Goal: Communication & Community: Share content

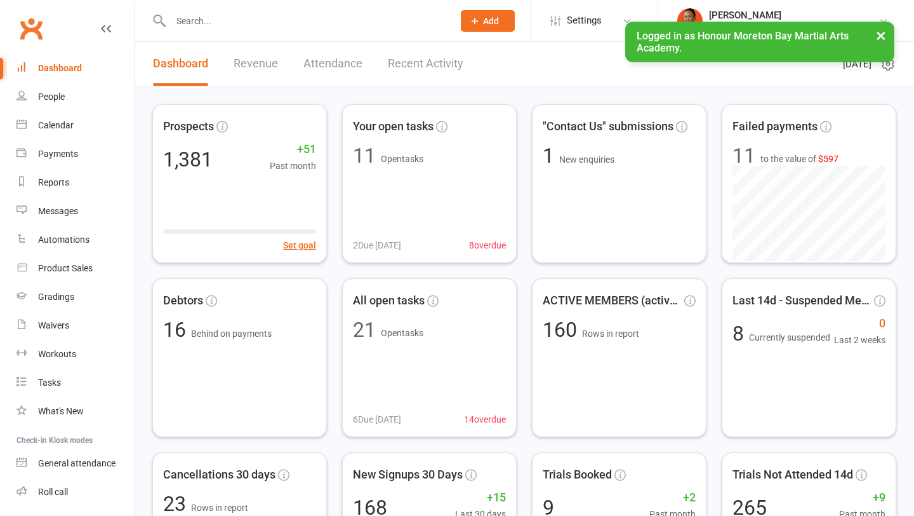
click at [211, 21] on input "text" at bounding box center [306, 21] width 278 height 18
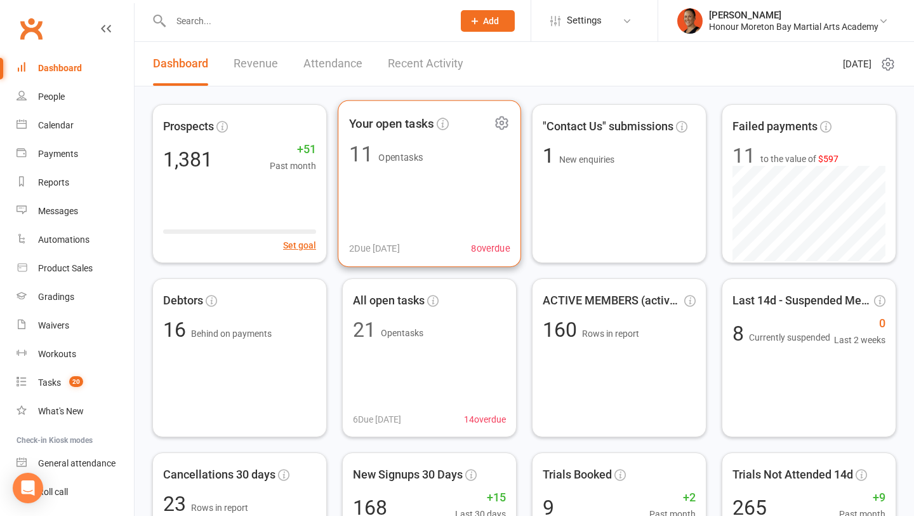
paste input "Summer"
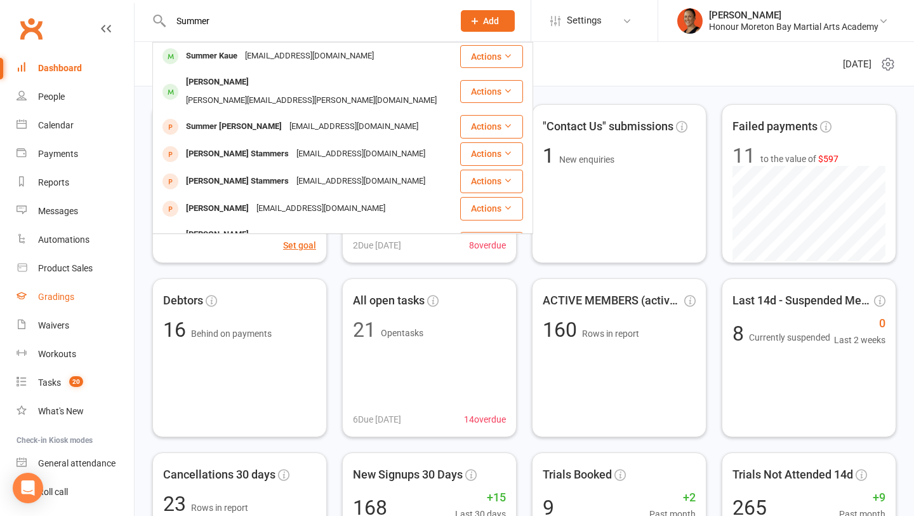
type input "Summer"
click at [46, 300] on div "Gradings" at bounding box center [56, 296] width 36 height 10
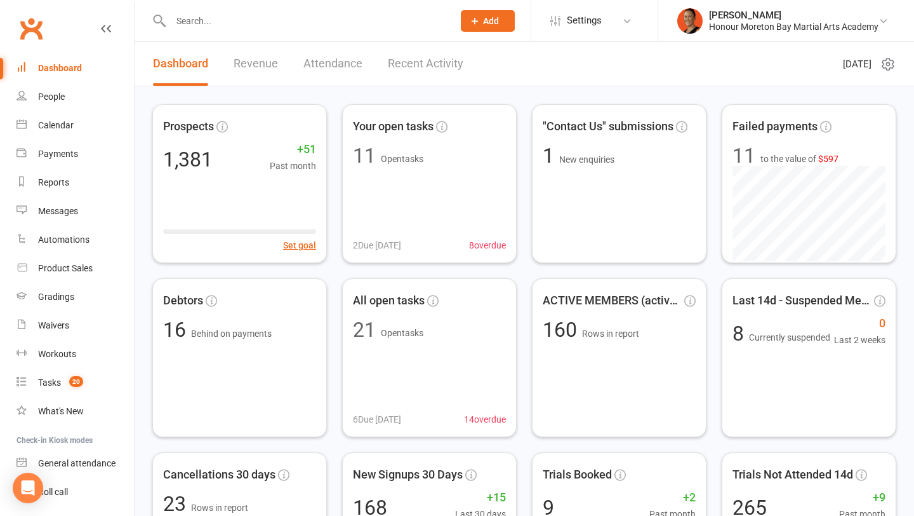
click at [341, 15] on input "text" at bounding box center [306, 21] width 278 height 18
click at [293, 14] on input "text" at bounding box center [306, 21] width 278 height 18
paste input "Summer"
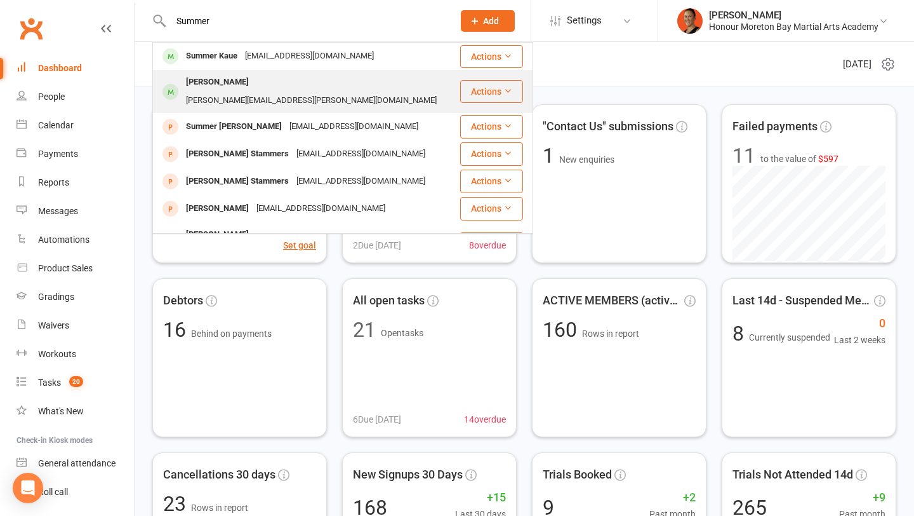
type input "Summer"
click at [271, 91] on div "naomi.venz@gmail.com" at bounding box center [311, 100] width 258 height 18
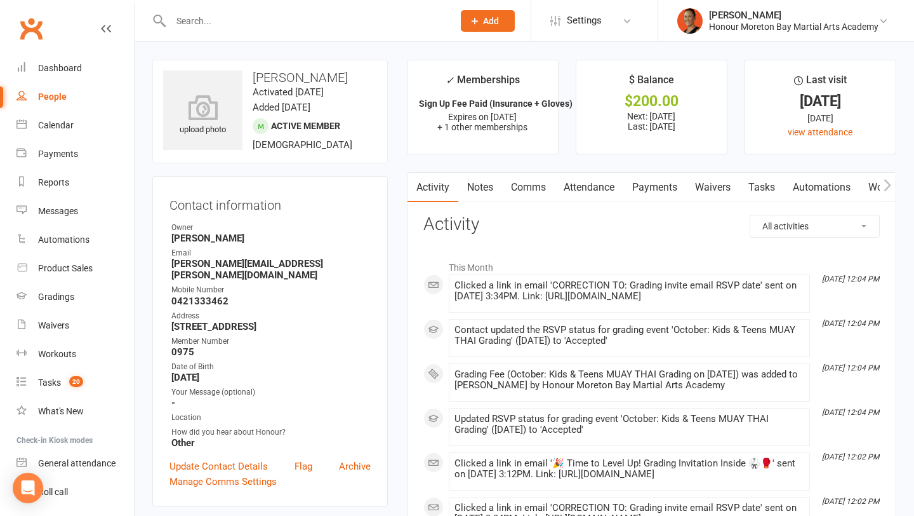
click at [667, 174] on link "Payments" at bounding box center [655, 187] width 63 height 29
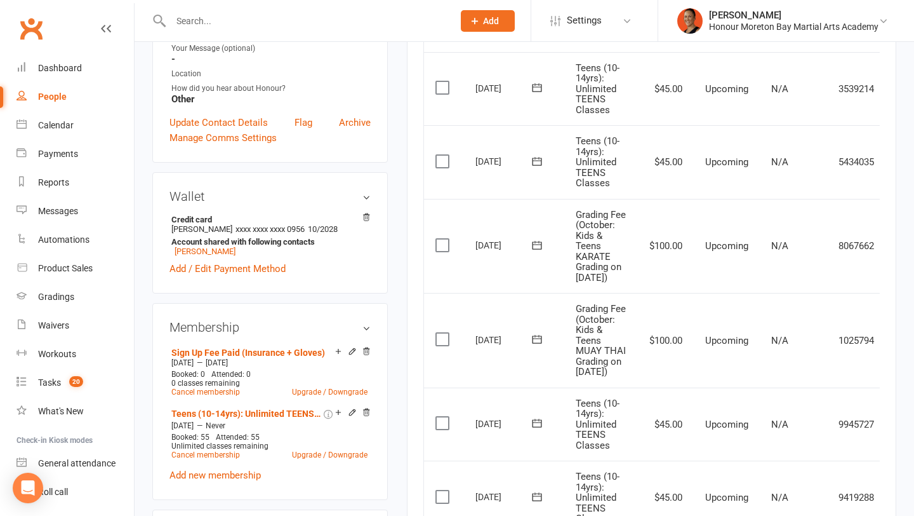
scroll to position [370, 0]
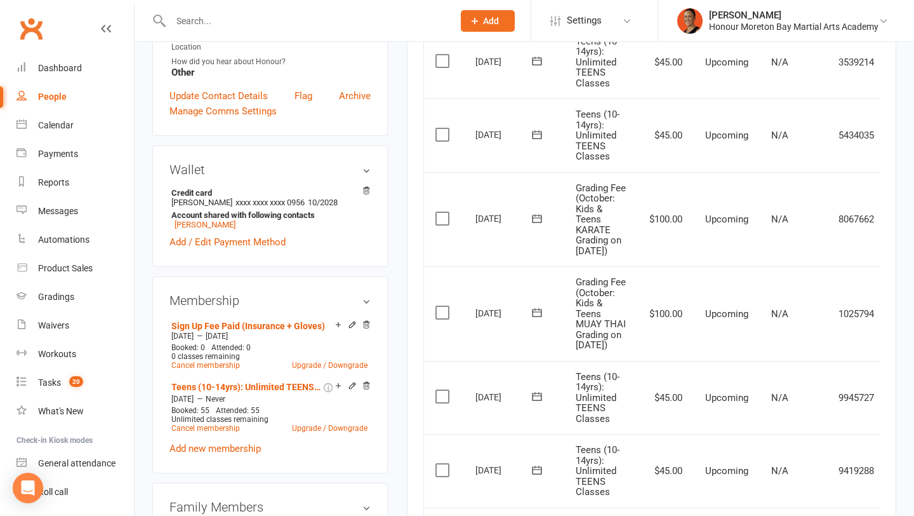
click at [661, 354] on td "$100.00" at bounding box center [666, 313] width 56 height 95
click at [603, 351] on span "Grading Fee (October: Kids & Teens MUAY THAI Grading on 10 Oct 2025)" at bounding box center [601, 313] width 50 height 74
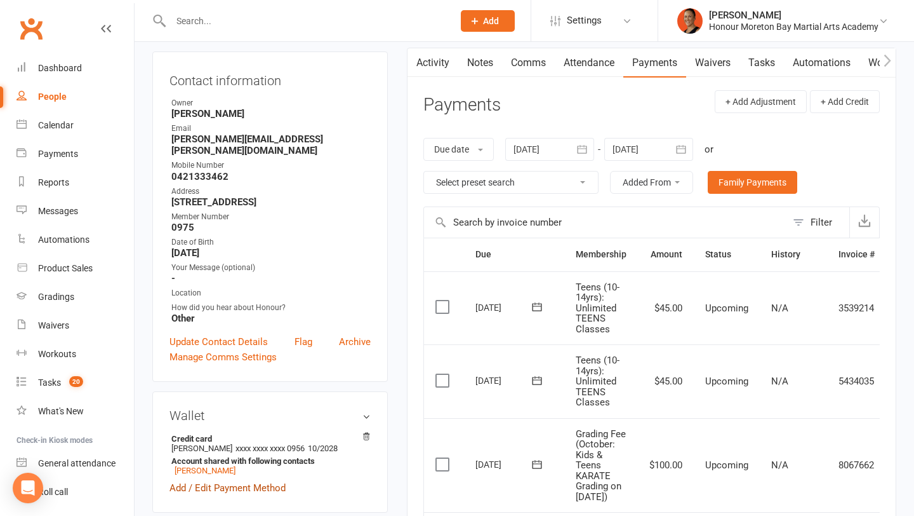
scroll to position [0, 0]
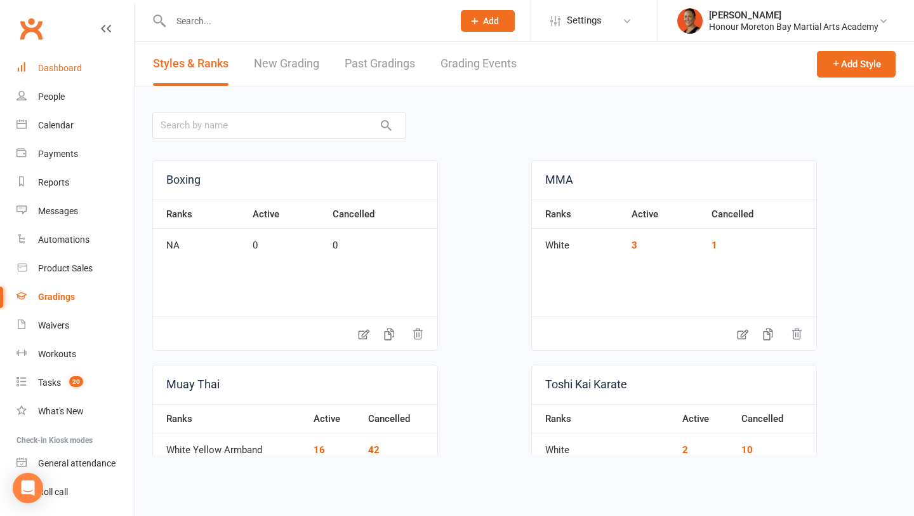
click at [58, 69] on div "Dashboard" at bounding box center [60, 68] width 44 height 10
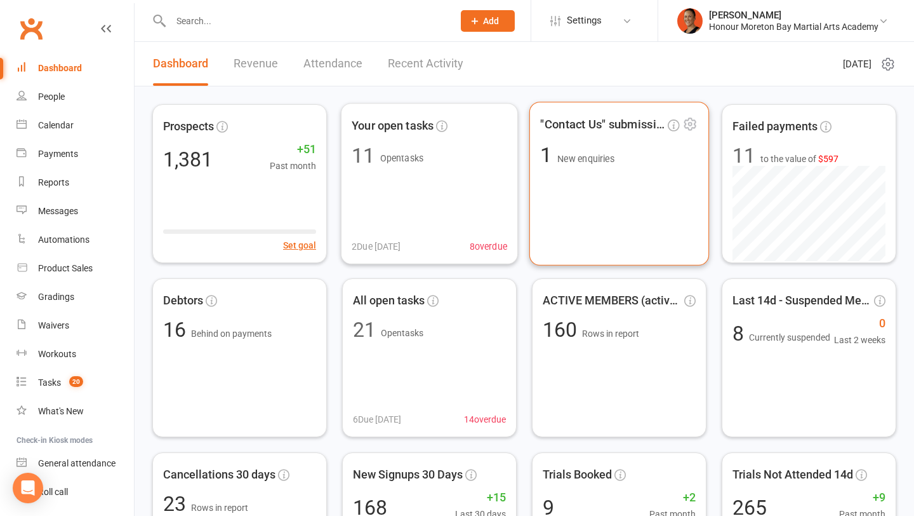
click at [636, 186] on div ""Contact Us" submissions 1 New enquiries" at bounding box center [620, 184] width 180 height 164
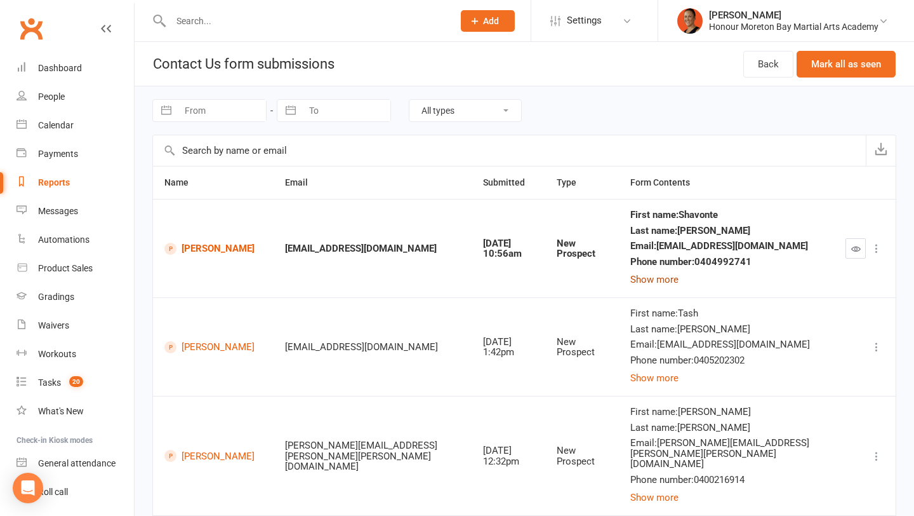
click at [677, 278] on button "Show more" at bounding box center [655, 279] width 48 height 15
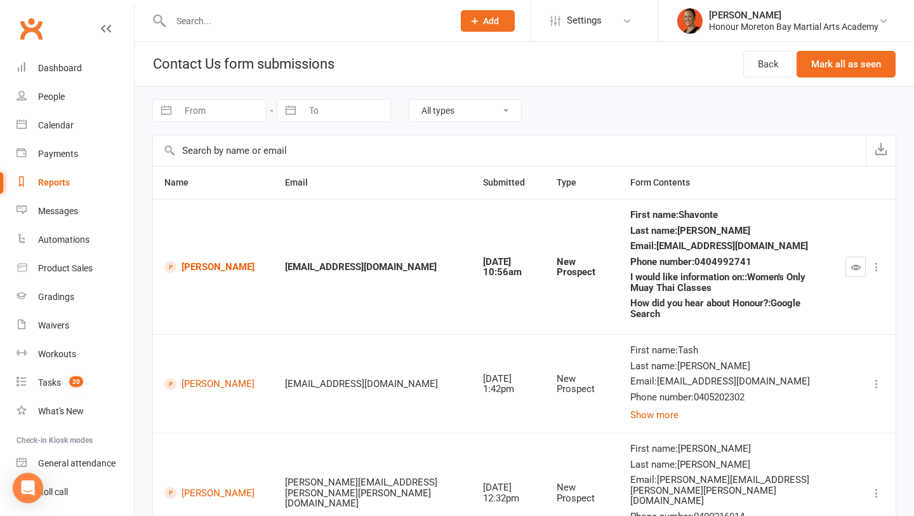
click at [847, 268] on button "button" at bounding box center [856, 267] width 20 height 20
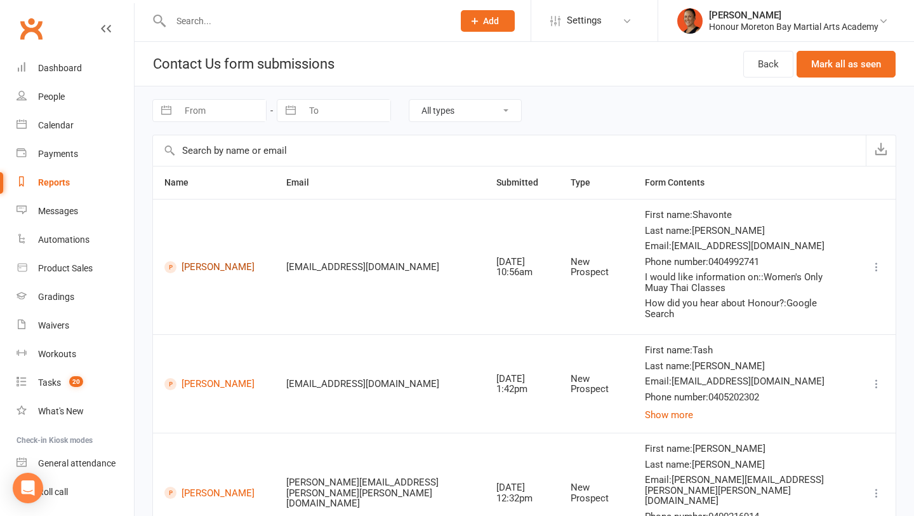
click at [197, 261] on link "Shavonte Parker" at bounding box center [213, 267] width 99 height 12
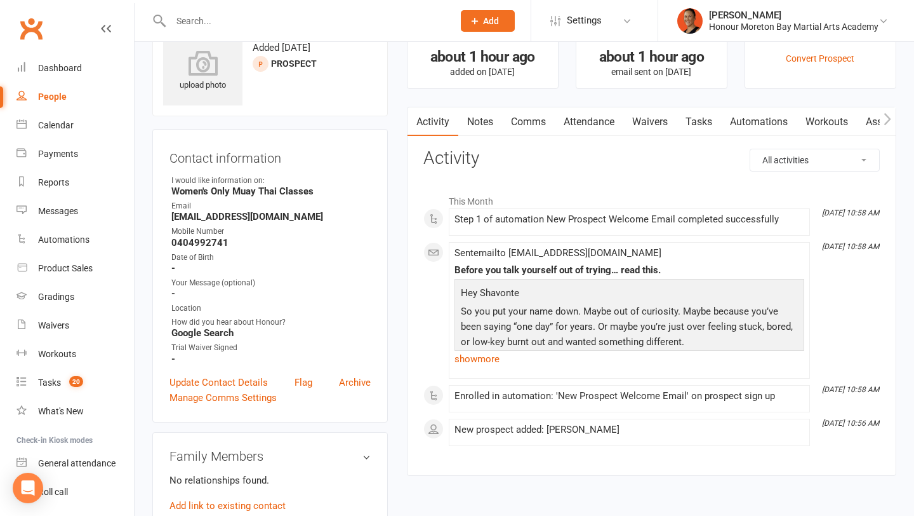
scroll to position [46, 0]
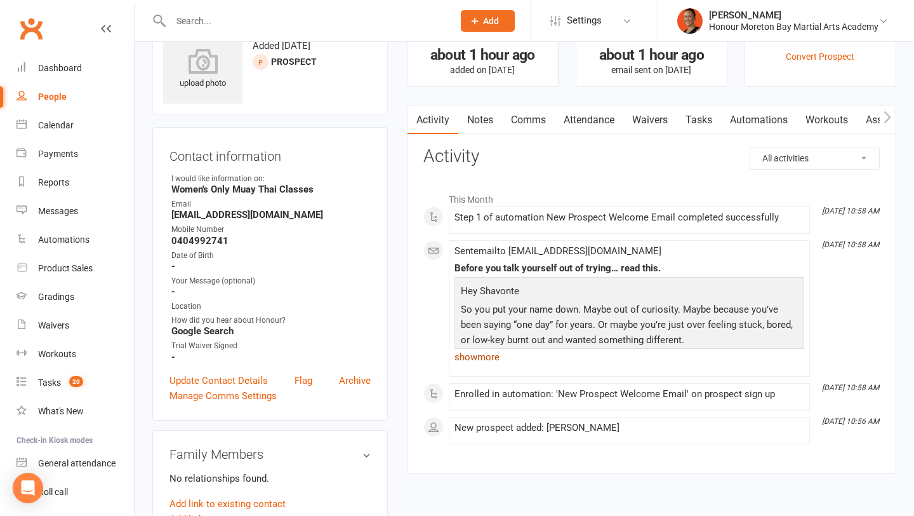
click at [495, 356] on link "show more" at bounding box center [630, 357] width 350 height 18
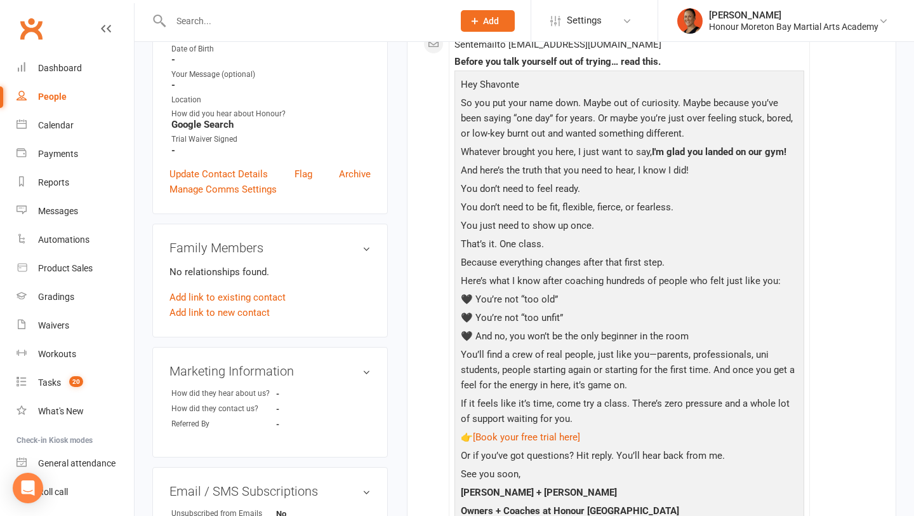
scroll to position [0, 0]
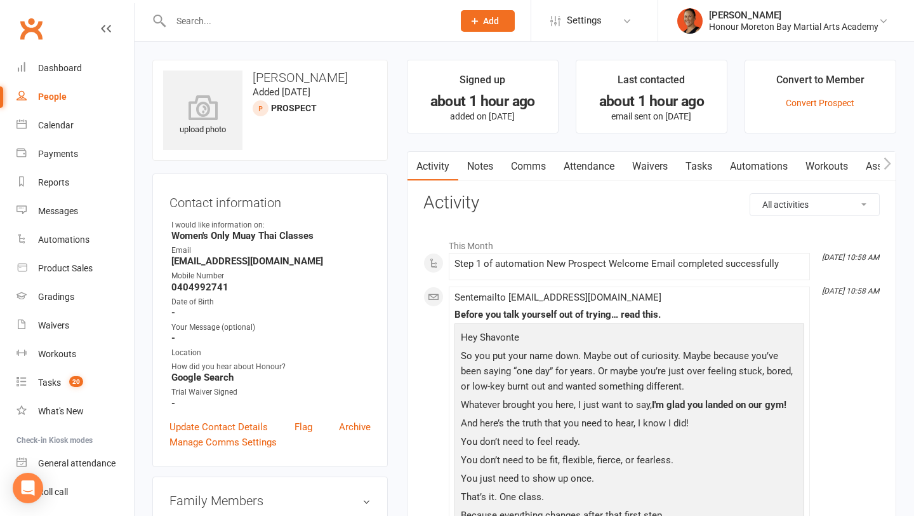
click at [746, 164] on link "Automations" at bounding box center [759, 166] width 76 height 29
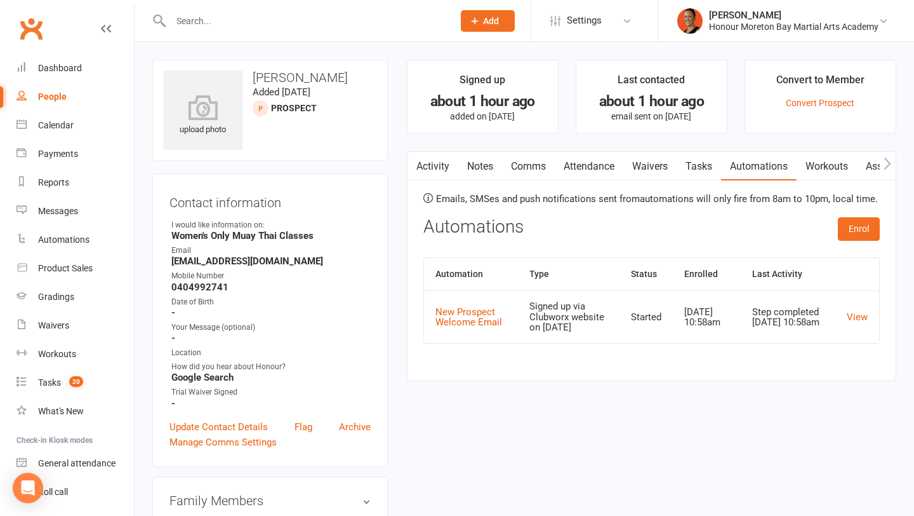
click at [532, 163] on link "Comms" at bounding box center [528, 166] width 53 height 29
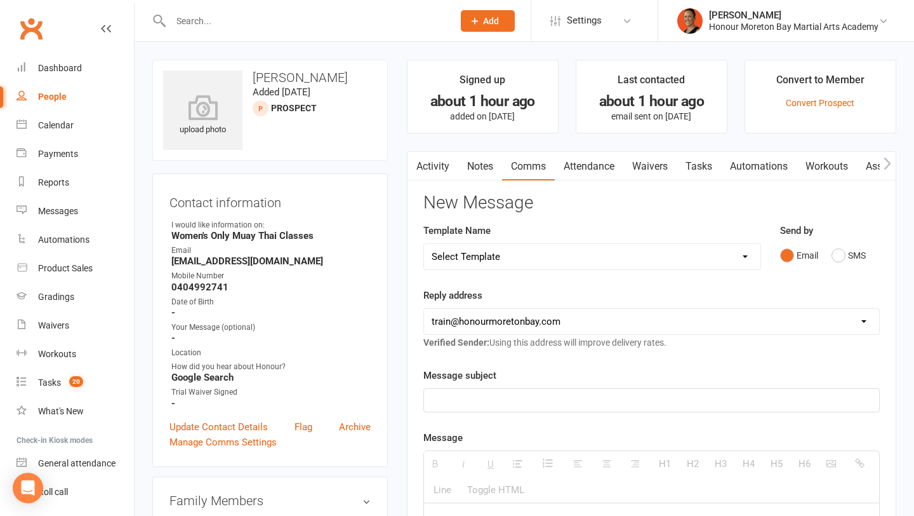
click at [500, 247] on select "Select Template [Email] 28 day 2 week check in to join [Email] ZipLead $29 Intr…" at bounding box center [592, 256] width 337 height 25
click at [432, 158] on link "Activity" at bounding box center [433, 166] width 51 height 29
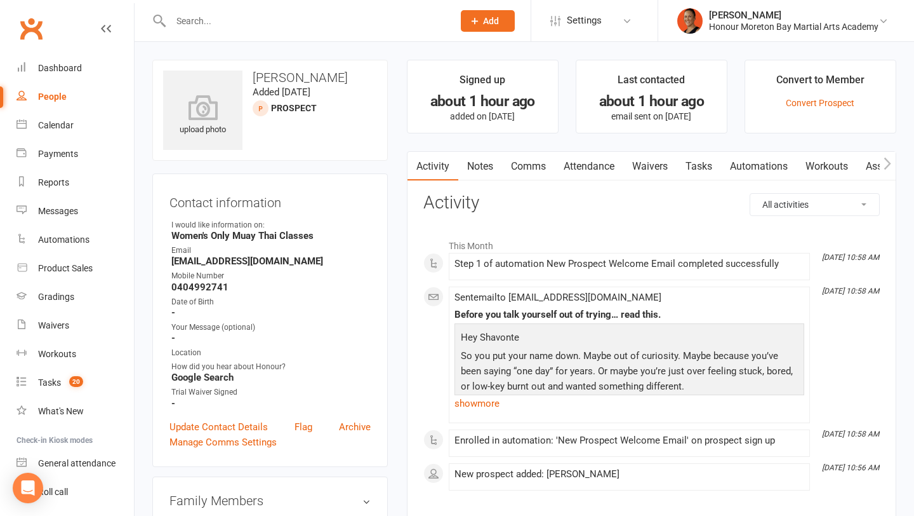
click at [514, 171] on link "Comms" at bounding box center [528, 166] width 53 height 29
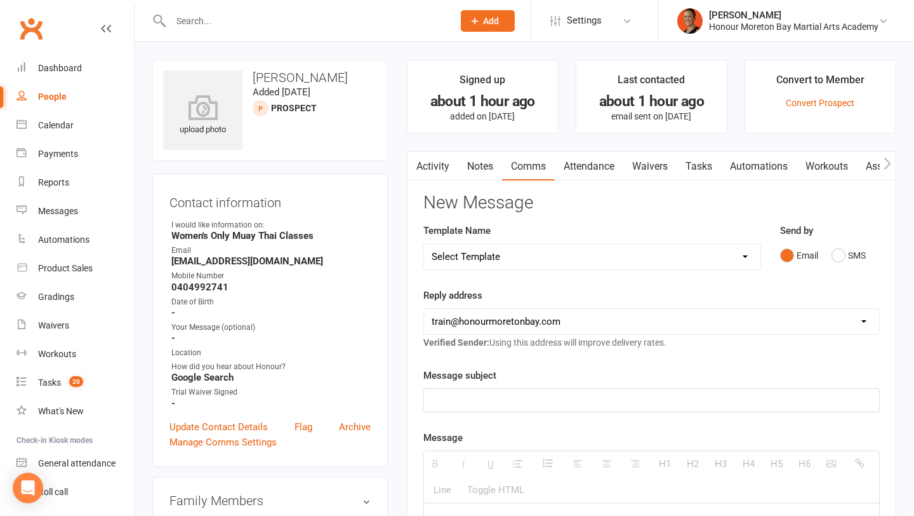
click at [445, 264] on select "Select Template [Email] 28 day 2 week check in to join [Email] ZipLead $29 Intr…" at bounding box center [592, 256] width 337 height 25
select select "46"
click at [424, 244] on select "Select Template [Email] 28 day 2 week check in to join [Email] ZipLead $29 Intr…" at bounding box center [592, 256] width 337 height 25
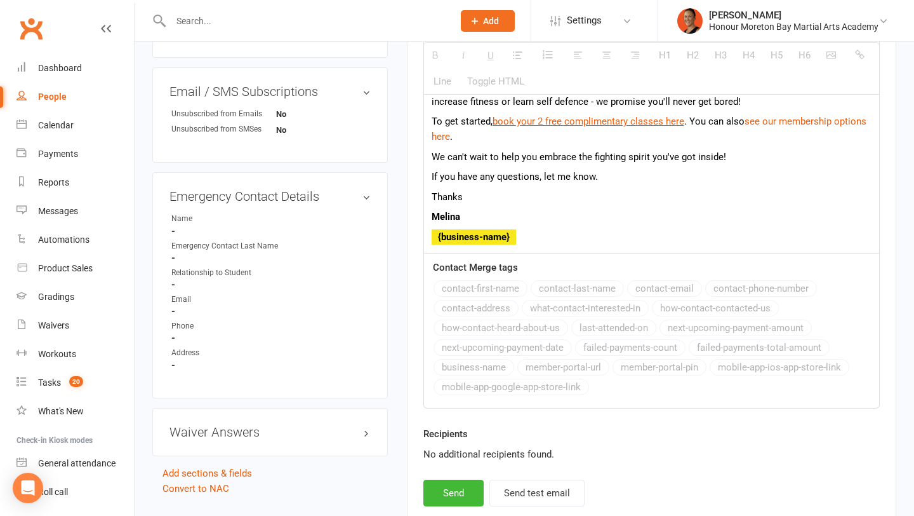
scroll to position [759, 0]
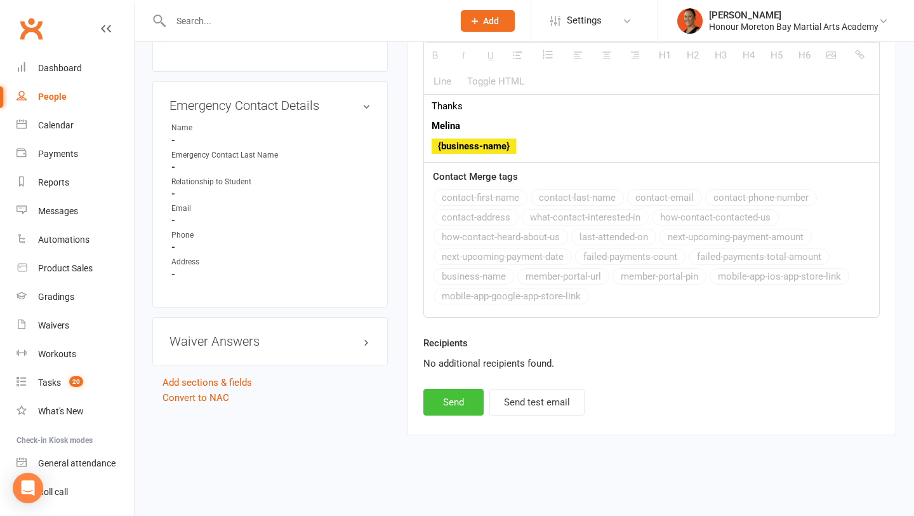
click at [457, 403] on button "Send" at bounding box center [454, 402] width 60 height 27
select select
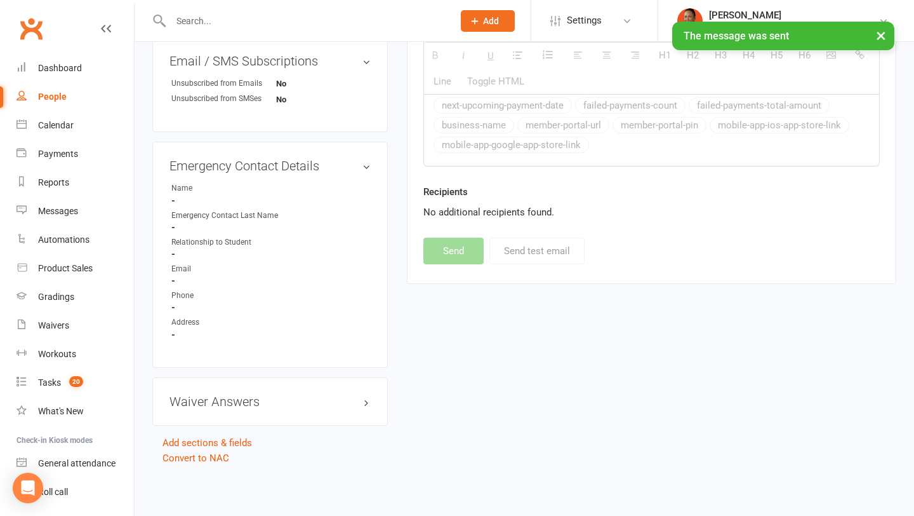
scroll to position [678, 0]
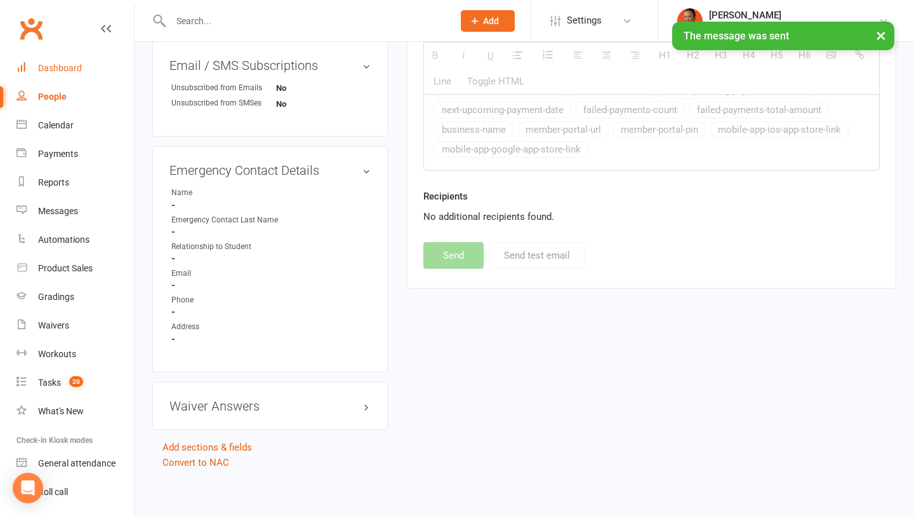
click at [64, 72] on div "Dashboard" at bounding box center [60, 68] width 44 height 10
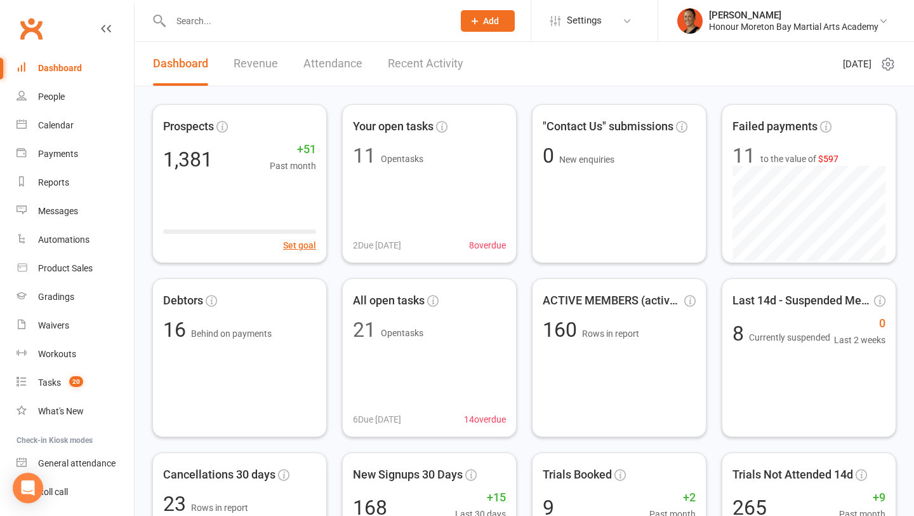
click at [214, 7] on div at bounding box center [298, 20] width 292 height 41
click at [206, 22] on input "text" at bounding box center [306, 21] width 278 height 18
paste input "Branson Casey"
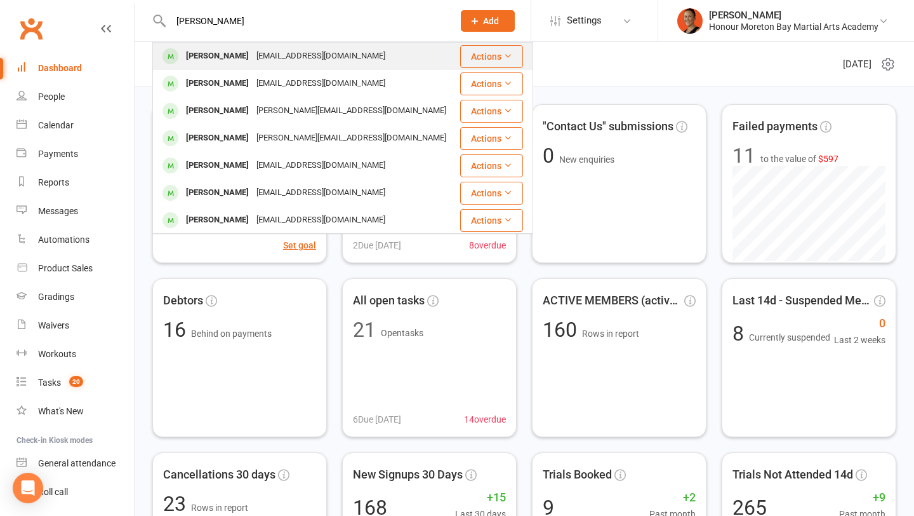
type input "Branson Casey"
click at [243, 61] on div "Branson Casey" at bounding box center [217, 56] width 70 height 18
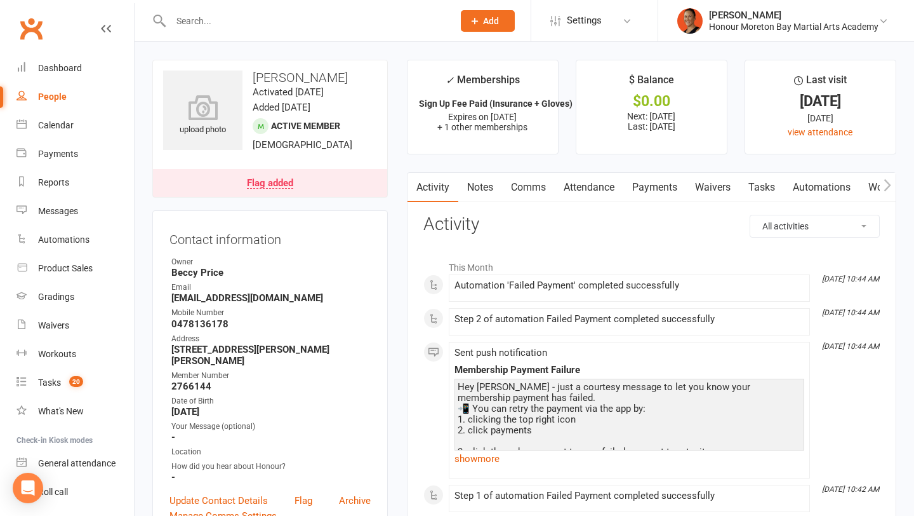
click at [488, 192] on link "Notes" at bounding box center [481, 187] width 44 height 29
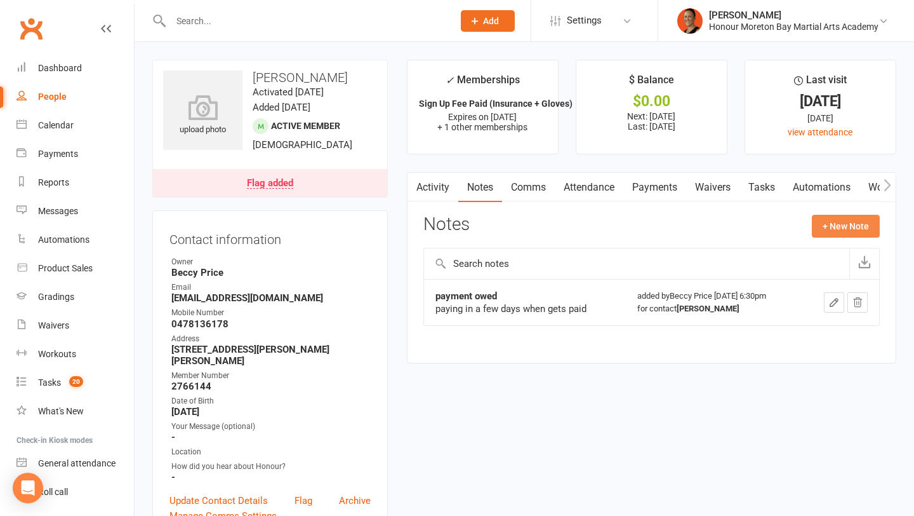
click at [866, 229] on button "+ New Note" at bounding box center [846, 226] width 68 height 23
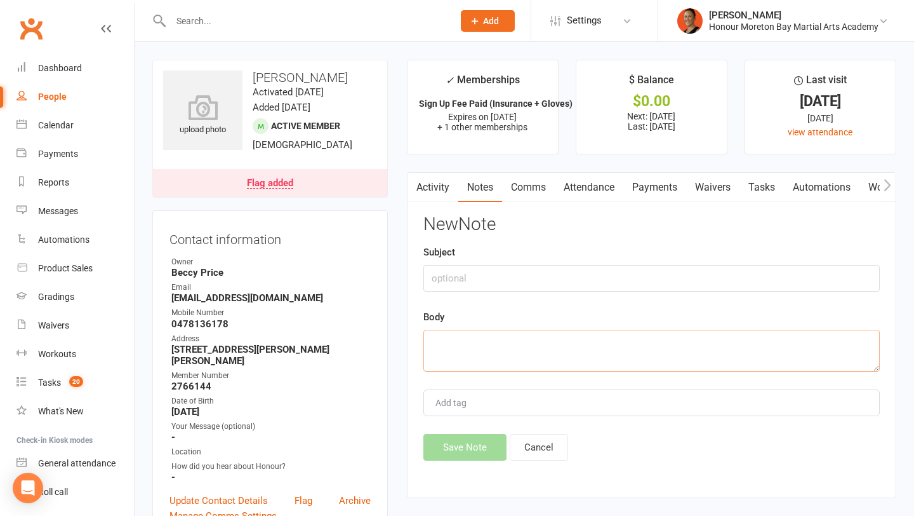
click at [444, 349] on textarea at bounding box center [652, 351] width 457 height 42
paste textarea "Hi Honour Moreton Bay Martial Arts Academy, The following member has experience…"
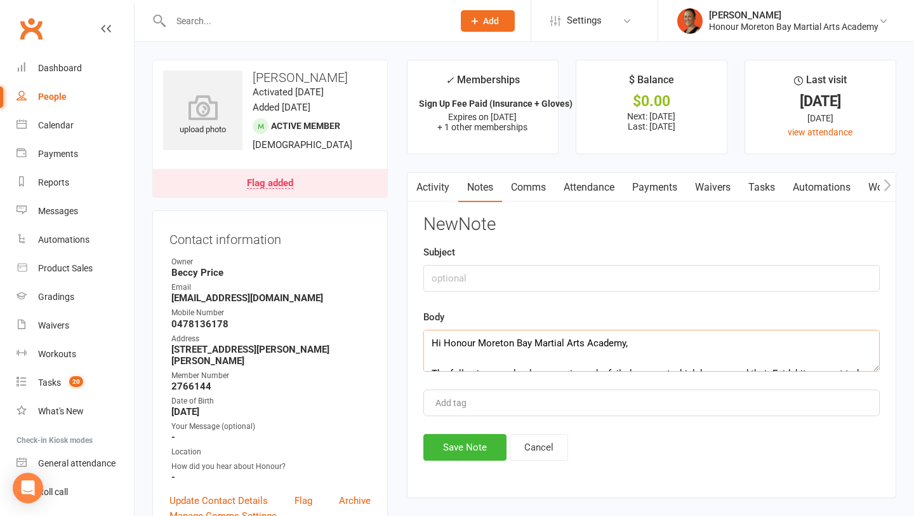
scroll to position [175, 0]
type textarea "Hi Honour Moreton Bay Martial Arts Academy, The following member has experience…"
click at [478, 283] on input "text" at bounding box center [652, 278] width 457 height 27
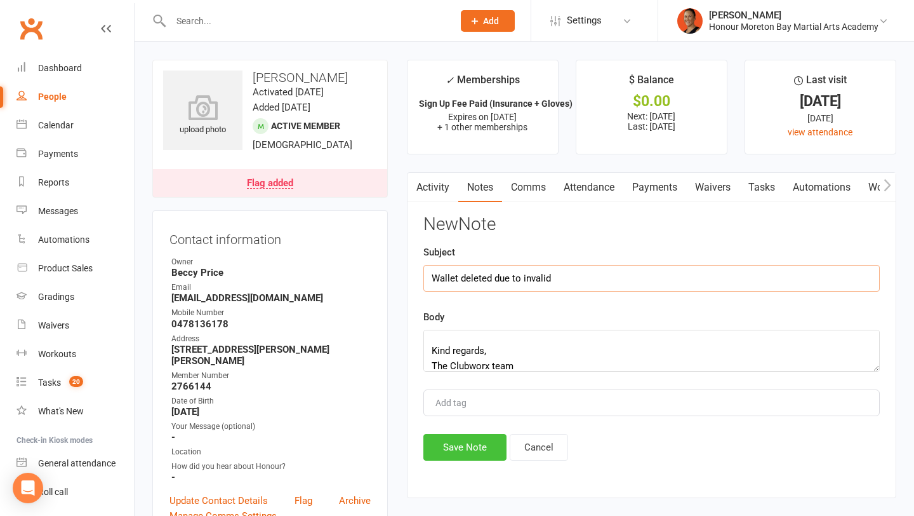
type input "Wallet deleted due to invalid"
click at [450, 446] on button "Save Note" at bounding box center [465, 447] width 83 height 27
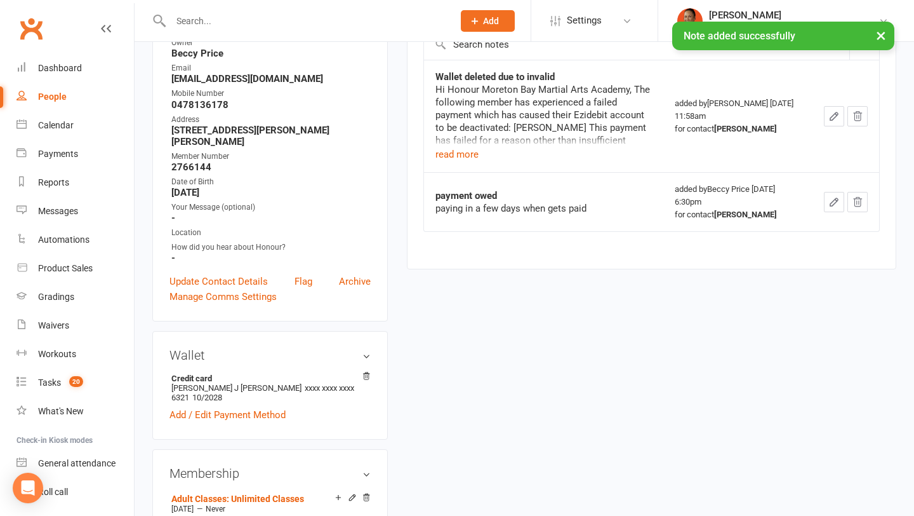
scroll to position [223, 0]
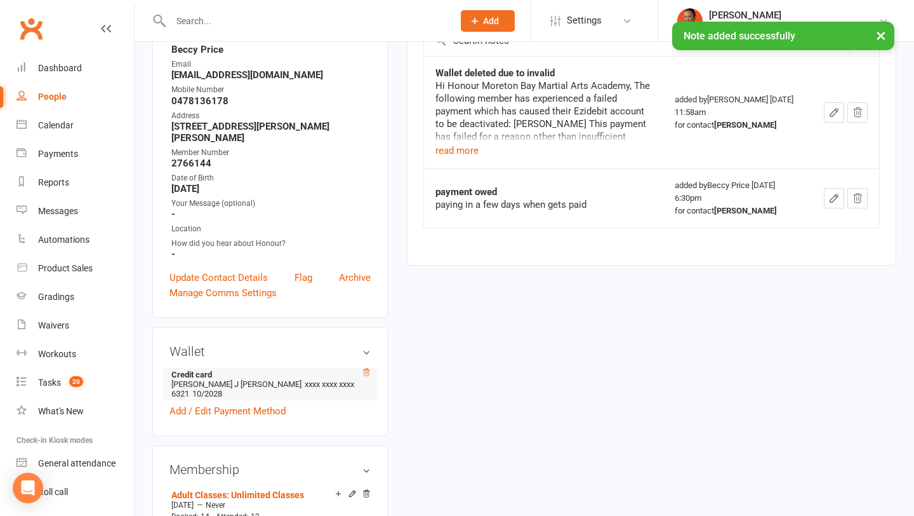
click at [368, 368] on icon at bounding box center [366, 371] width 6 height 7
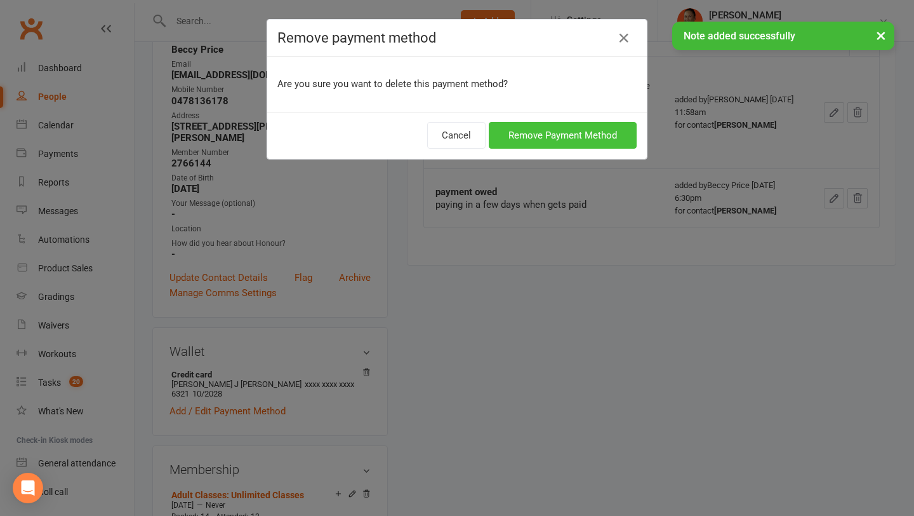
click at [547, 126] on button "Remove Payment Method" at bounding box center [563, 135] width 148 height 27
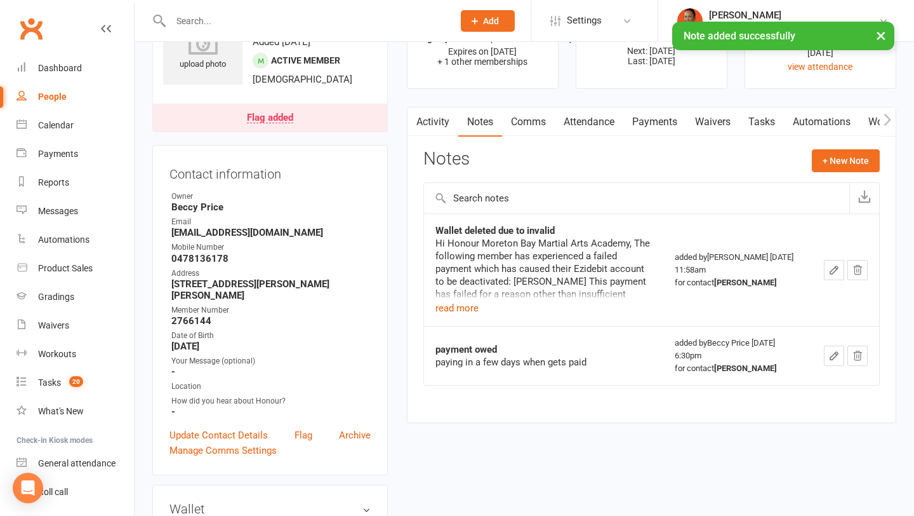
scroll to position [0, 0]
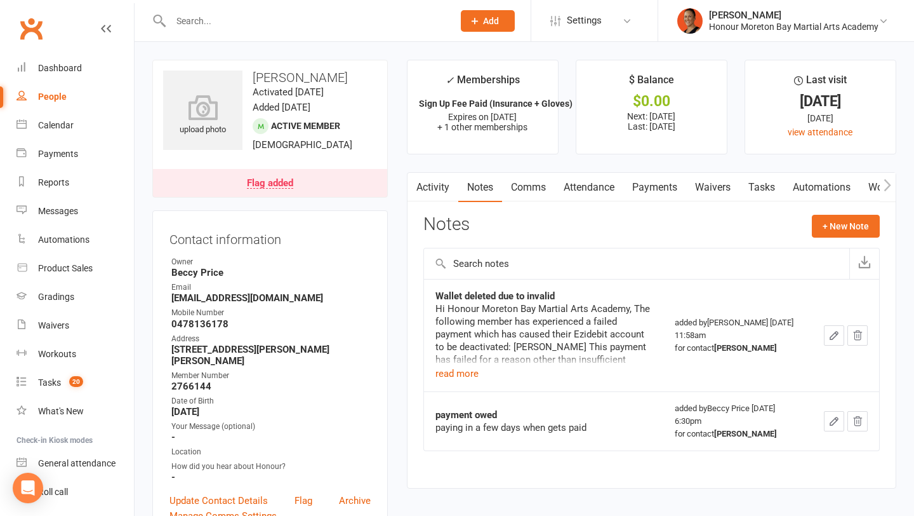
click at [712, 203] on div "Activity Notes Comms Attendance Payments Waivers Tasks Automations Workouts Gra…" at bounding box center [652, 330] width 490 height 316
click at [714, 194] on link "Waivers" at bounding box center [713, 187] width 53 height 29
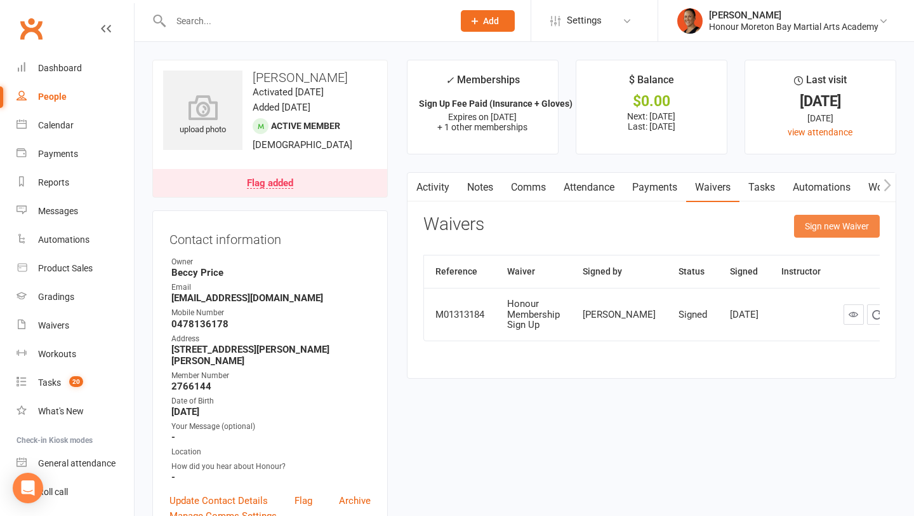
click at [838, 224] on button "Sign new Waiver" at bounding box center [837, 226] width 86 height 23
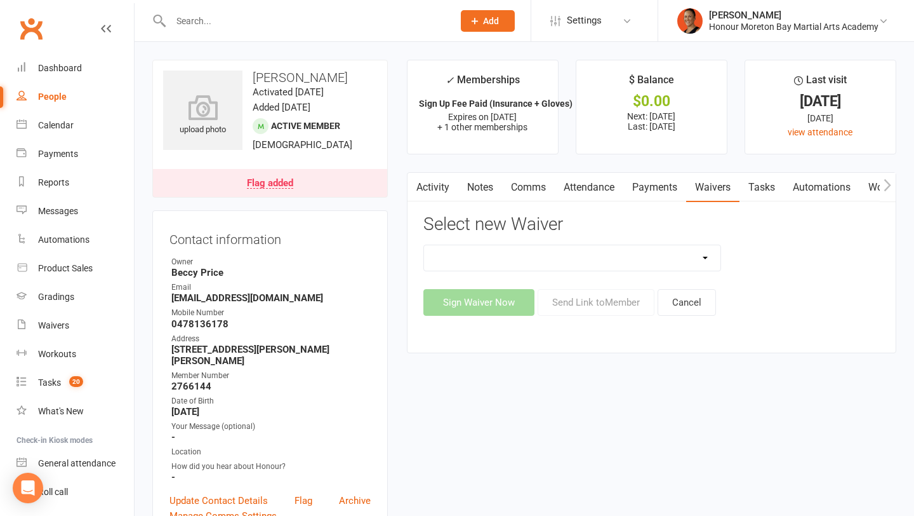
click at [579, 260] on select "50% OFF - Membership Activation Form 6 Weeks to Empowered 6 Weeks to Empowered …" at bounding box center [572, 257] width 297 height 25
select select "8015"
click at [424, 245] on select "50% OFF - Membership Activation Form 6 Weeks to Empowered 6 Weeks to Empowered …" at bounding box center [572, 257] width 297 height 25
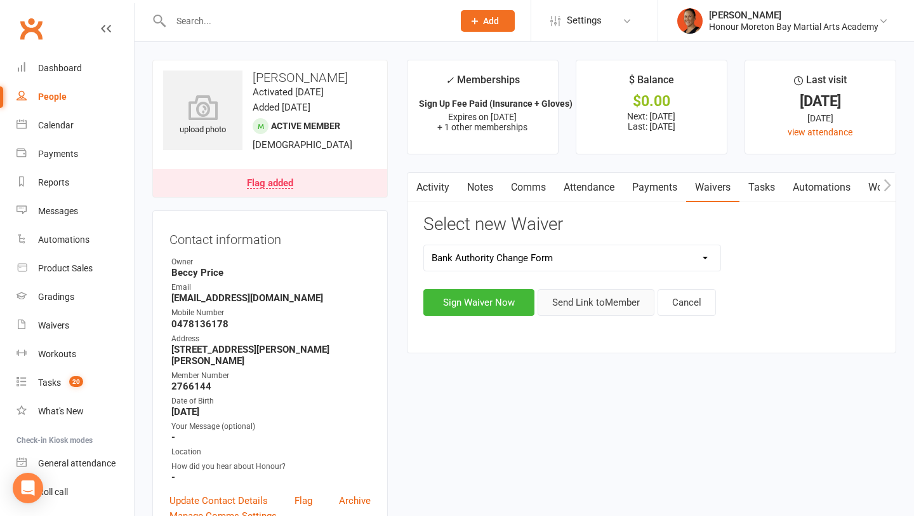
click at [595, 305] on button "Send Link to Member" at bounding box center [596, 302] width 117 height 27
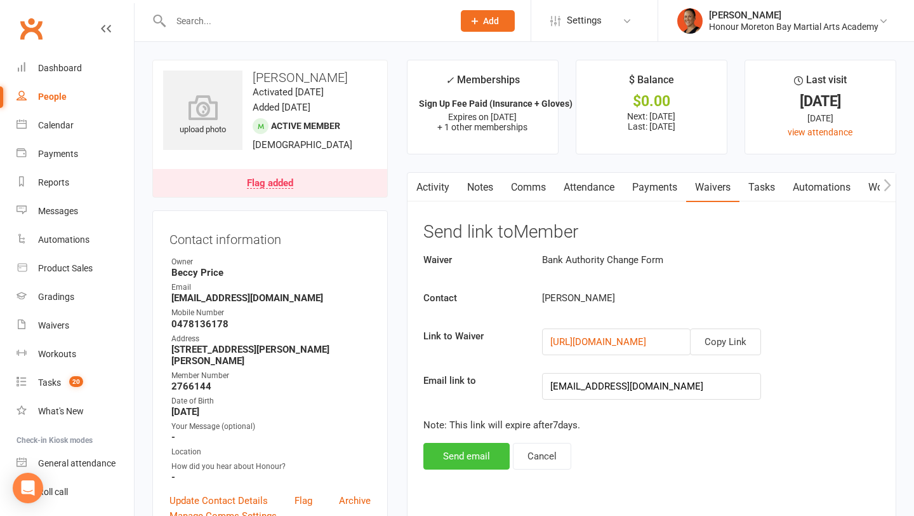
click at [454, 459] on button "Send email" at bounding box center [467, 456] width 86 height 27
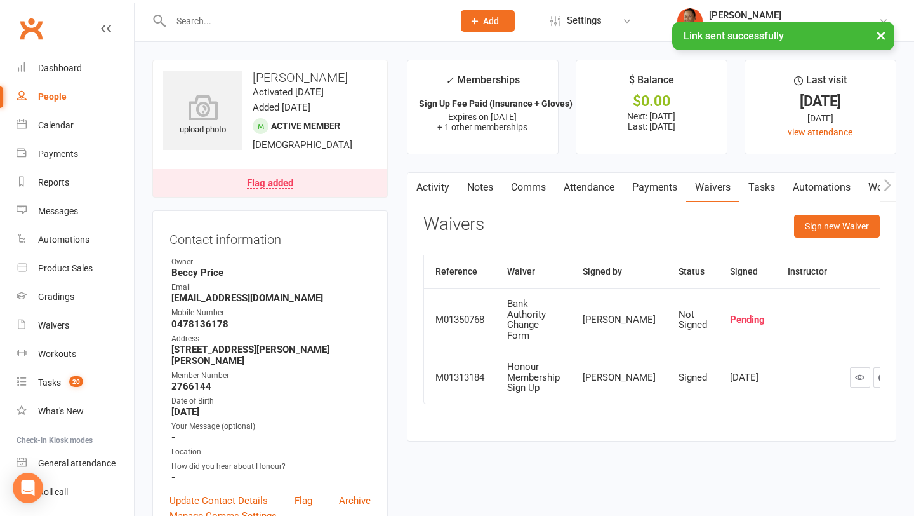
click at [443, 179] on link "Activity" at bounding box center [433, 187] width 51 height 29
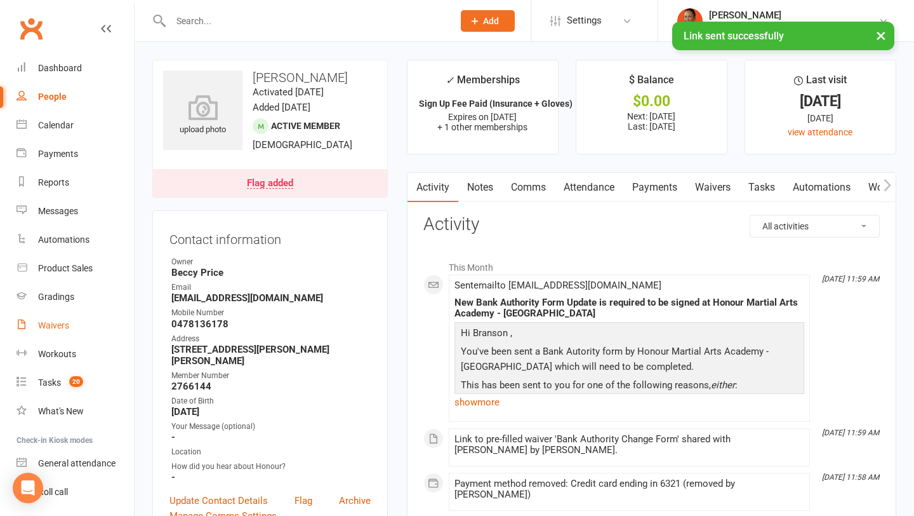
click at [56, 325] on div "Waivers" at bounding box center [53, 325] width 31 height 10
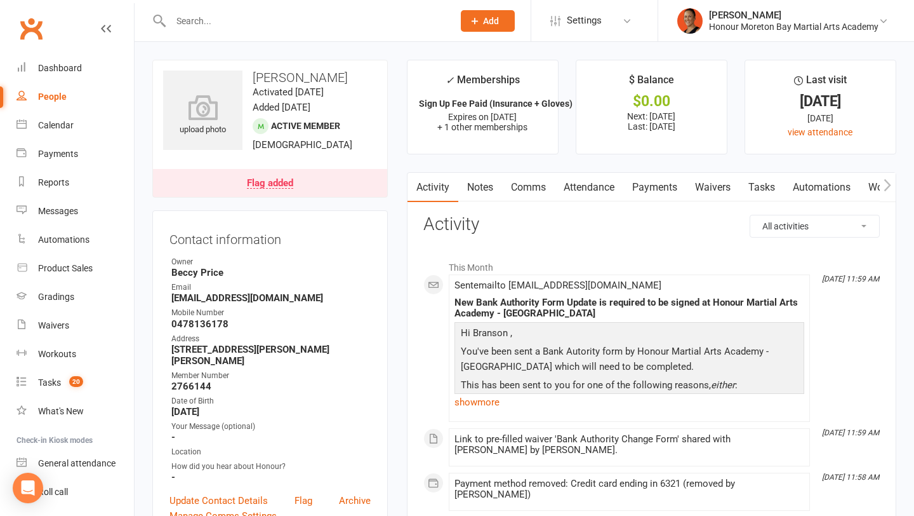
click at [564, 231] on h3 "Activity" at bounding box center [652, 225] width 457 height 20
click at [488, 281] on span "Sent email to Bransonjcasey@gmail.com" at bounding box center [558, 284] width 207 height 11
click at [298, 180] on link "Flag added" at bounding box center [270, 183] width 234 height 28
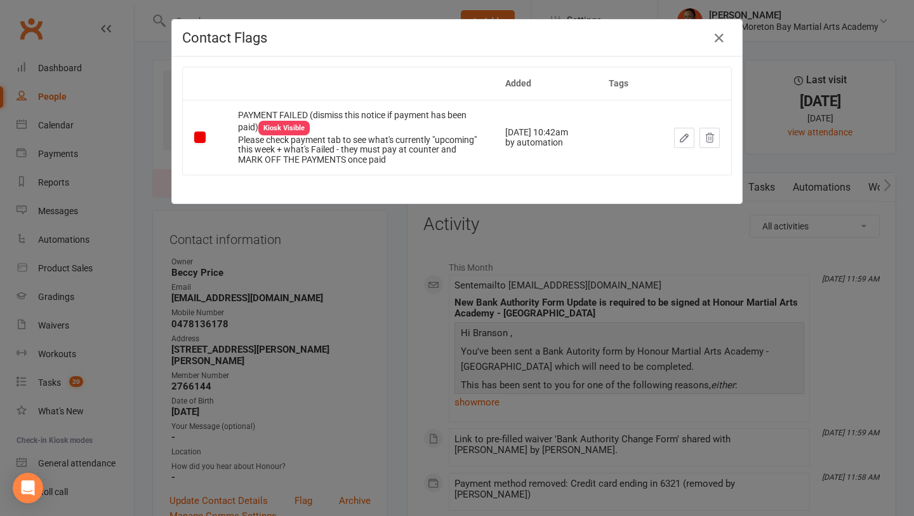
click at [598, 245] on div "Contact Flags Added Tags PAYMENT FAILED (dismiss this notice if payment has bee…" at bounding box center [457, 258] width 914 height 516
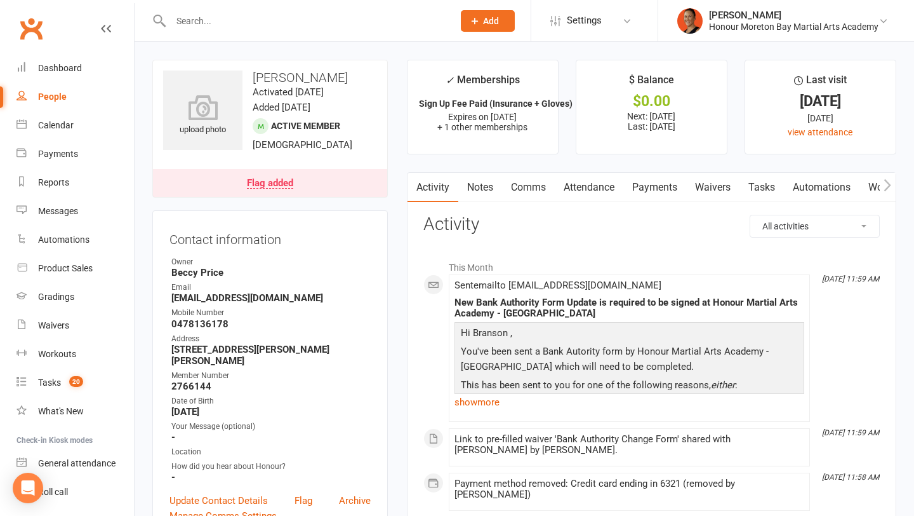
click at [540, 184] on link "Comms" at bounding box center [528, 187] width 53 height 29
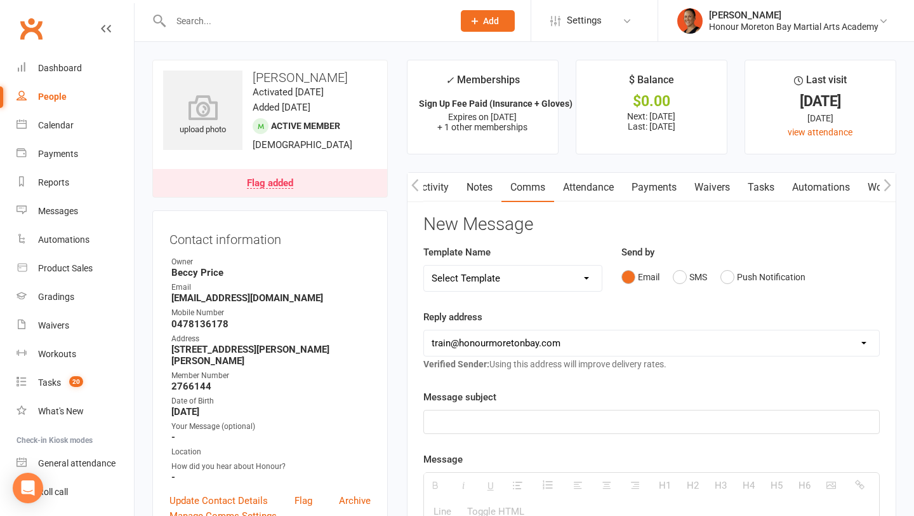
click at [445, 187] on link "Activity" at bounding box center [432, 187] width 51 height 29
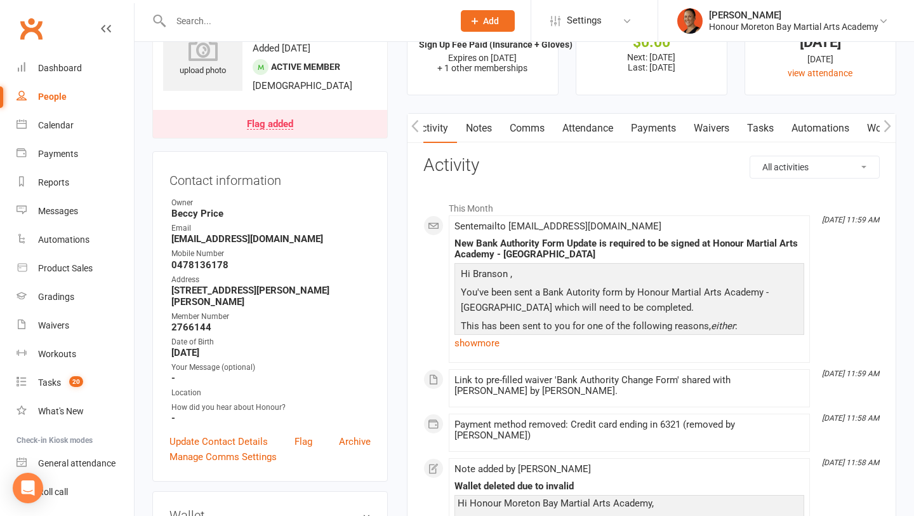
scroll to position [114, 0]
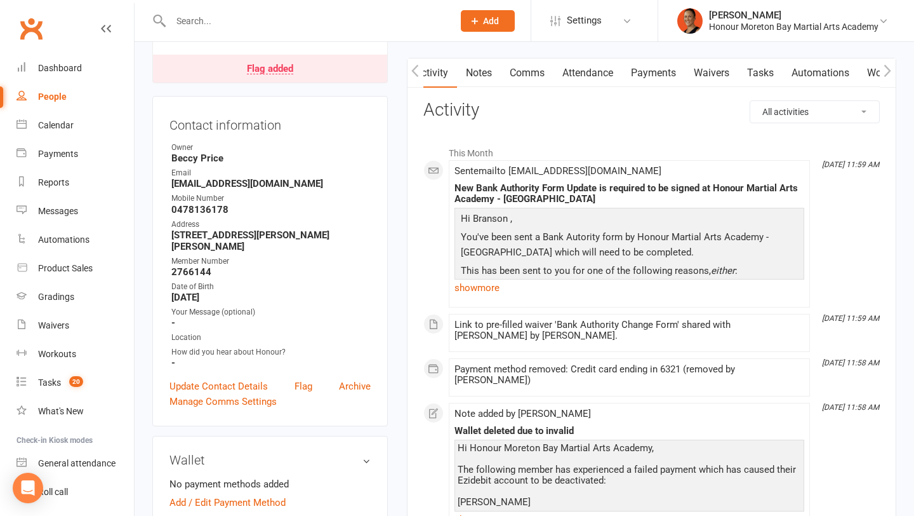
click at [537, 76] on link "Comms" at bounding box center [527, 72] width 53 height 29
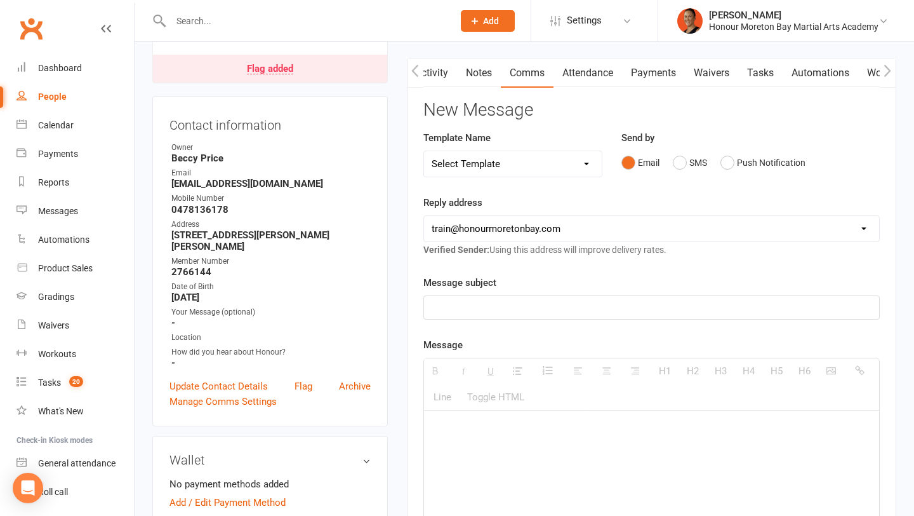
click at [494, 145] on div "Template Name Select Template [Email] 28 day 2 week check in to join [Email] Zi…" at bounding box center [513, 153] width 179 height 47
click at [486, 170] on select "Select Template [Email] 28 day 2 week check in to join [Email] ZipLead $29 Intr…" at bounding box center [513, 163] width 178 height 25
select select "24"
click at [424, 151] on select "Select Template [Email] 28 day 2 week check in to join [Email] ZipLead $29 Intr…" at bounding box center [513, 163] width 178 height 25
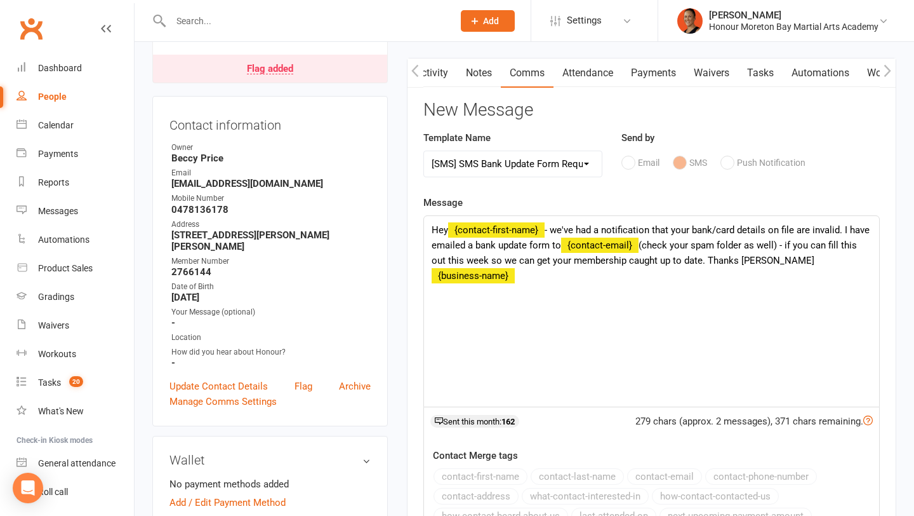
click at [721, 231] on div "Hey {contact-first-name} - we've had a notification that your bank/card details…" at bounding box center [651, 311] width 455 height 191
click at [794, 229] on div "Hey {contact-first-name} - we've had a notification that your card details on f…" at bounding box center [651, 311] width 455 height 191
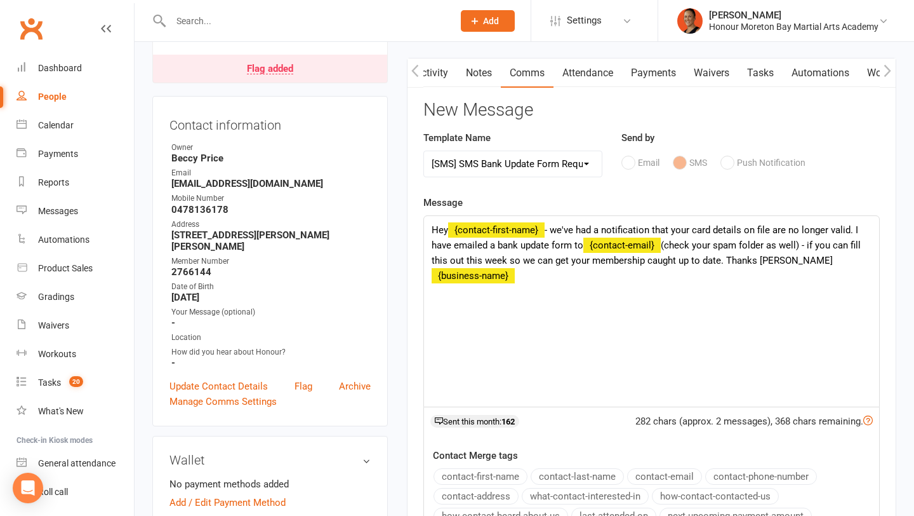
click at [786, 245] on div "Hey {contact-first-name} - we've had a notification that your card details on f…" at bounding box center [651, 311] width 455 height 191
click at [777, 244] on div "Hey {contact-first-name} - we've had a notification that your card details on f…" at bounding box center [651, 311] width 455 height 191
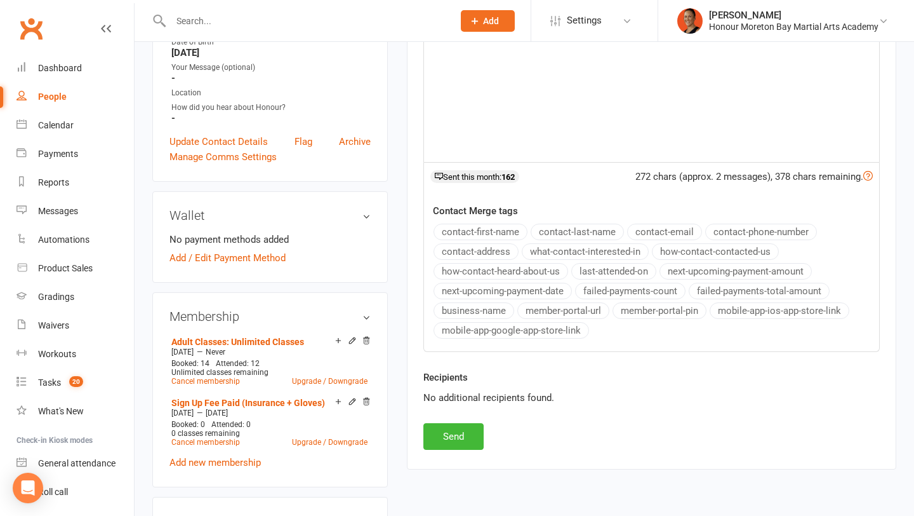
scroll to position [396, 0]
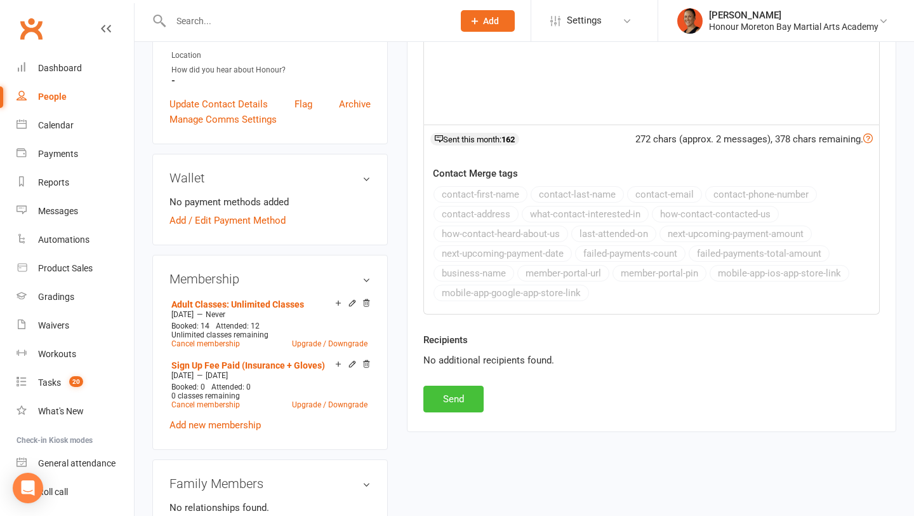
click at [457, 389] on button "Send" at bounding box center [454, 398] width 60 height 27
select select
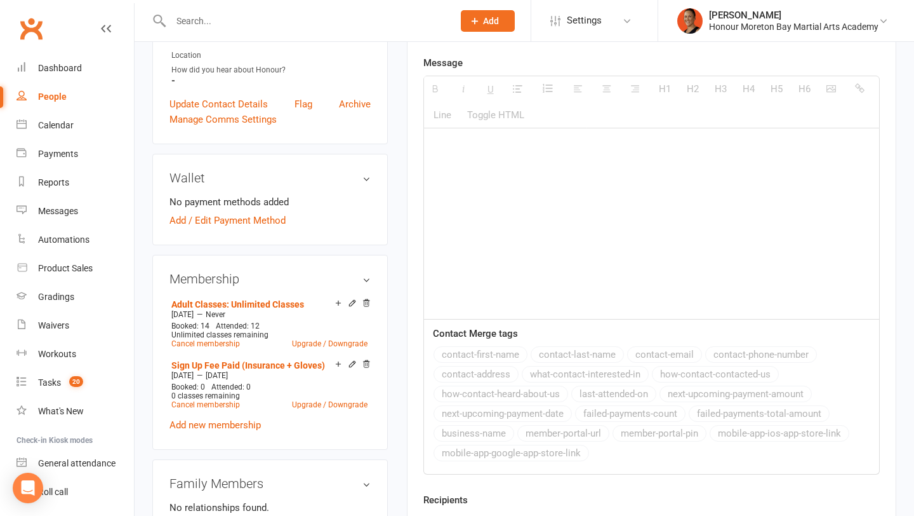
scroll to position [0, 0]
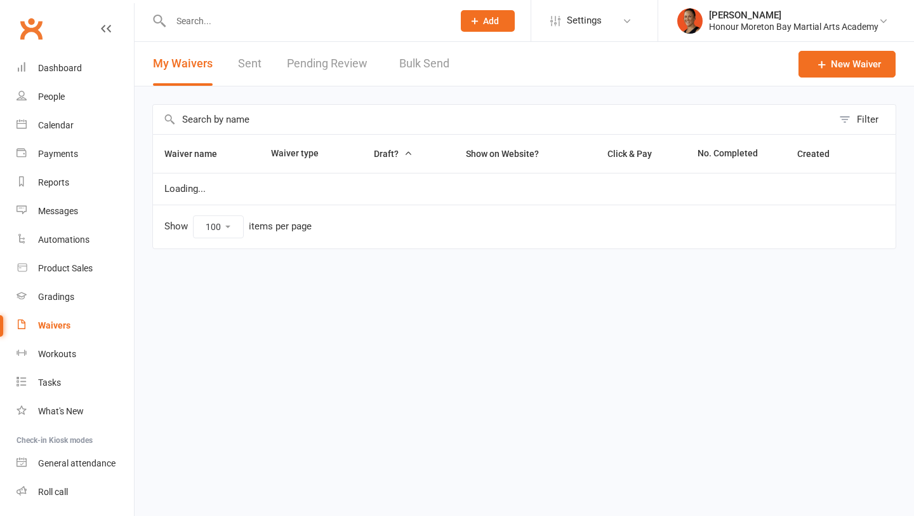
select select "100"
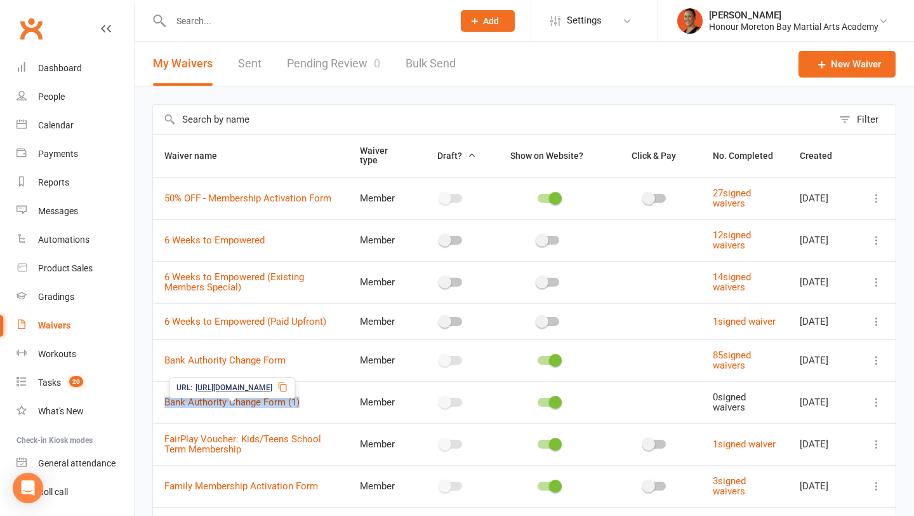
copy link "Bank Authority Change Form (1)"
drag, startPoint x: 311, startPoint y: 405, endPoint x: 164, endPoint y: 405, distance: 146.7
click at [164, 405] on td "Bank Authority Change Form (1)" at bounding box center [251, 402] width 196 height 42
click at [90, 66] on link "Dashboard" at bounding box center [75, 68] width 117 height 29
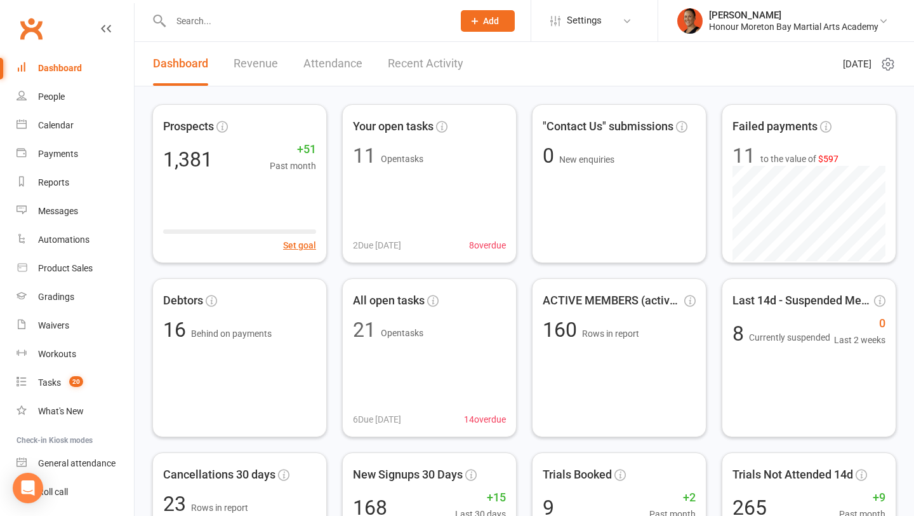
click at [302, 15] on input "text" at bounding box center [306, 21] width 278 height 18
click at [227, 72] on div "Dashboard Revenue Attendance Recent Activity" at bounding box center [308, 64] width 347 height 44
click at [231, 29] on div at bounding box center [298, 20] width 292 height 41
click at [228, 20] on input "text" at bounding box center [306, 21] width 278 height 18
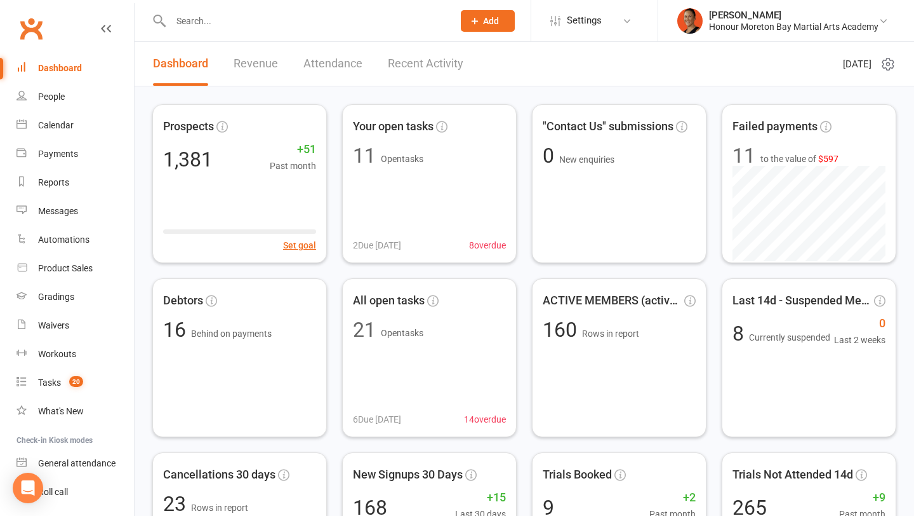
paste input "Bank Authority Change Form (1)"
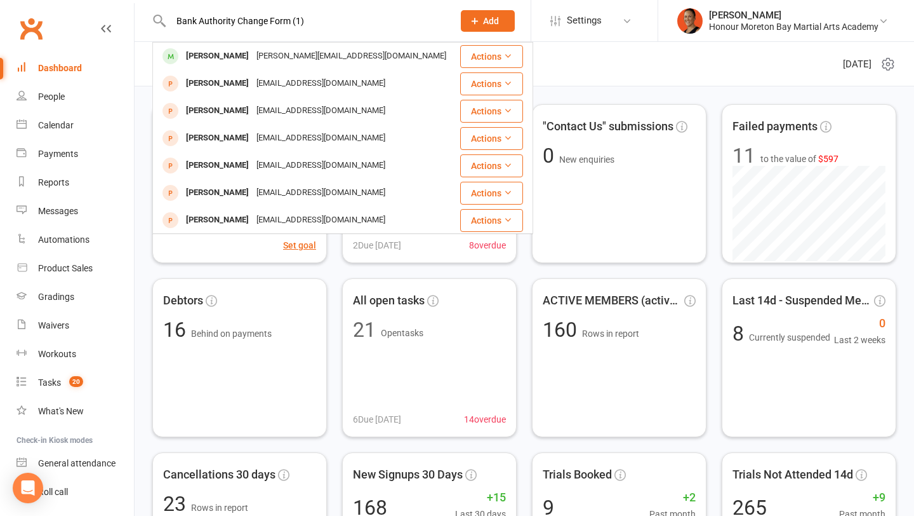
click at [228, 20] on input "Bank Authority Change Form (1)" at bounding box center [306, 21] width 278 height 18
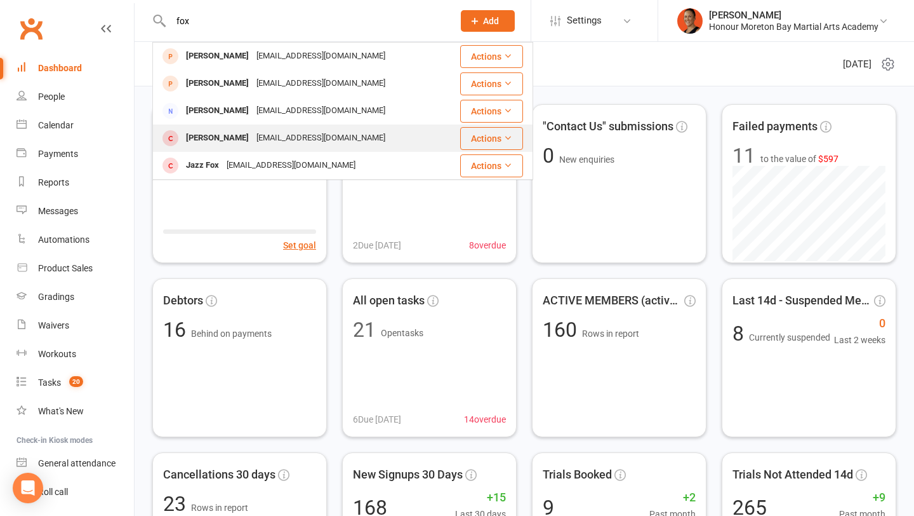
type input "fox"
click at [253, 139] on div "[EMAIL_ADDRESS][DOMAIN_NAME]" at bounding box center [321, 138] width 137 height 18
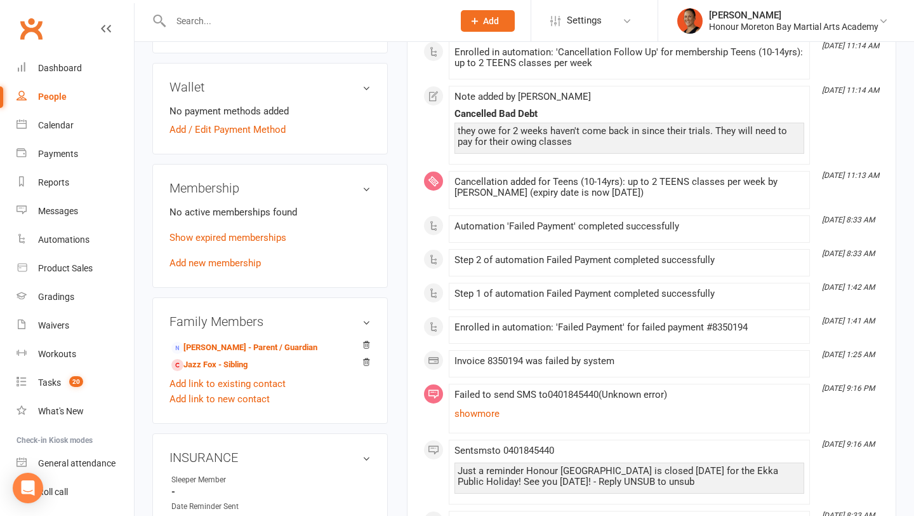
scroll to position [448, 0]
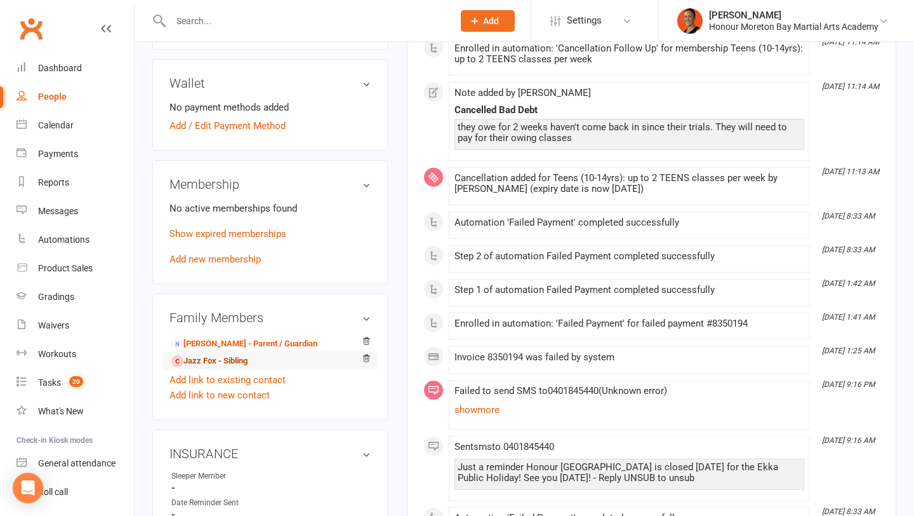
click at [229, 368] on link "Jazz Fox - Sibling" at bounding box center [209, 360] width 76 height 13
